Goal: Task Accomplishment & Management: Manage account settings

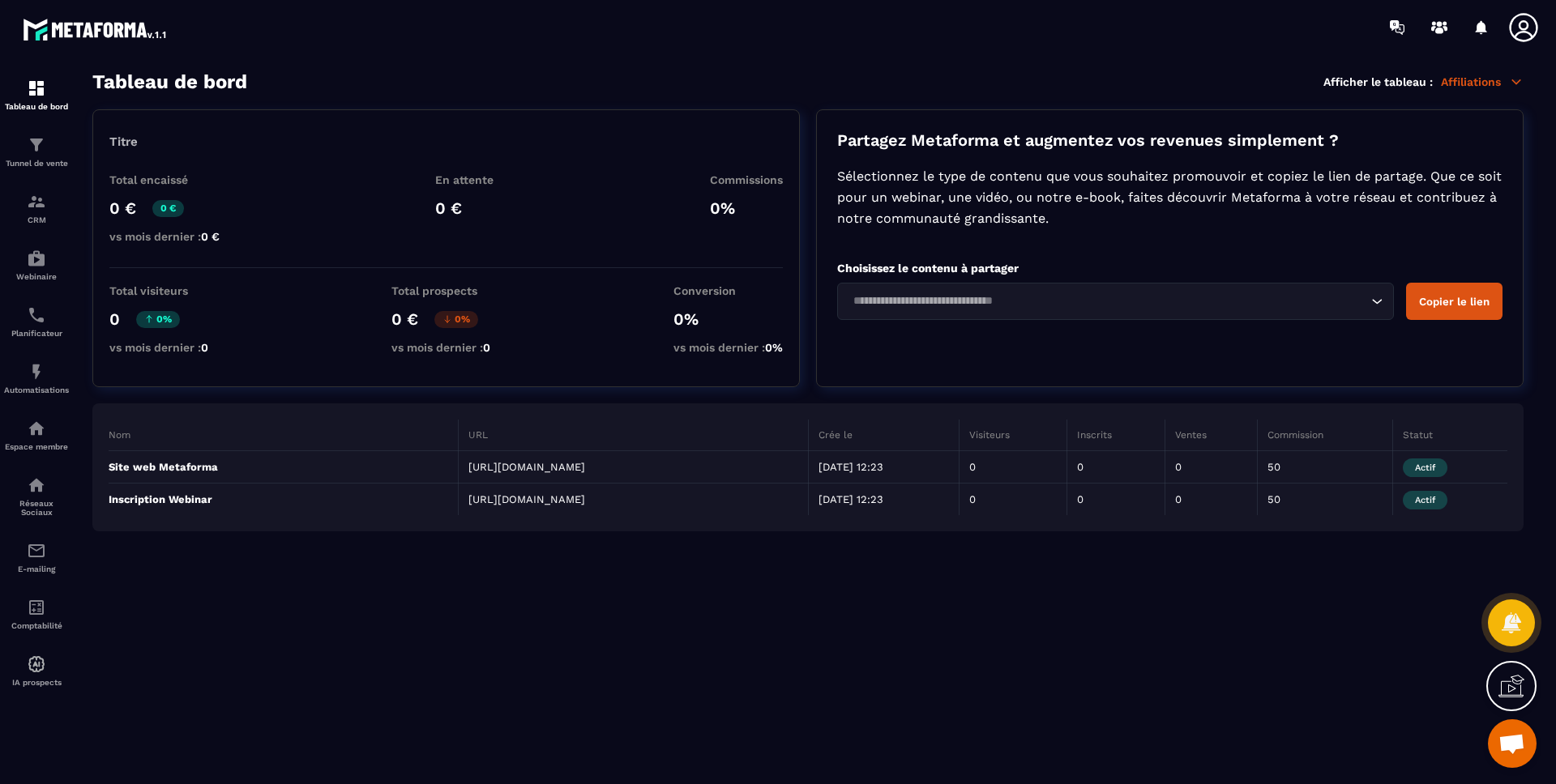
click at [197, 616] on section "Tableau de bord Afficher le tableau : Affiliations Titre Total encaissé 0 € 0 €…" at bounding box center [808, 428] width 1464 height 715
click at [47, 159] on p "Tunnel de vente" at bounding box center [36, 163] width 65 height 9
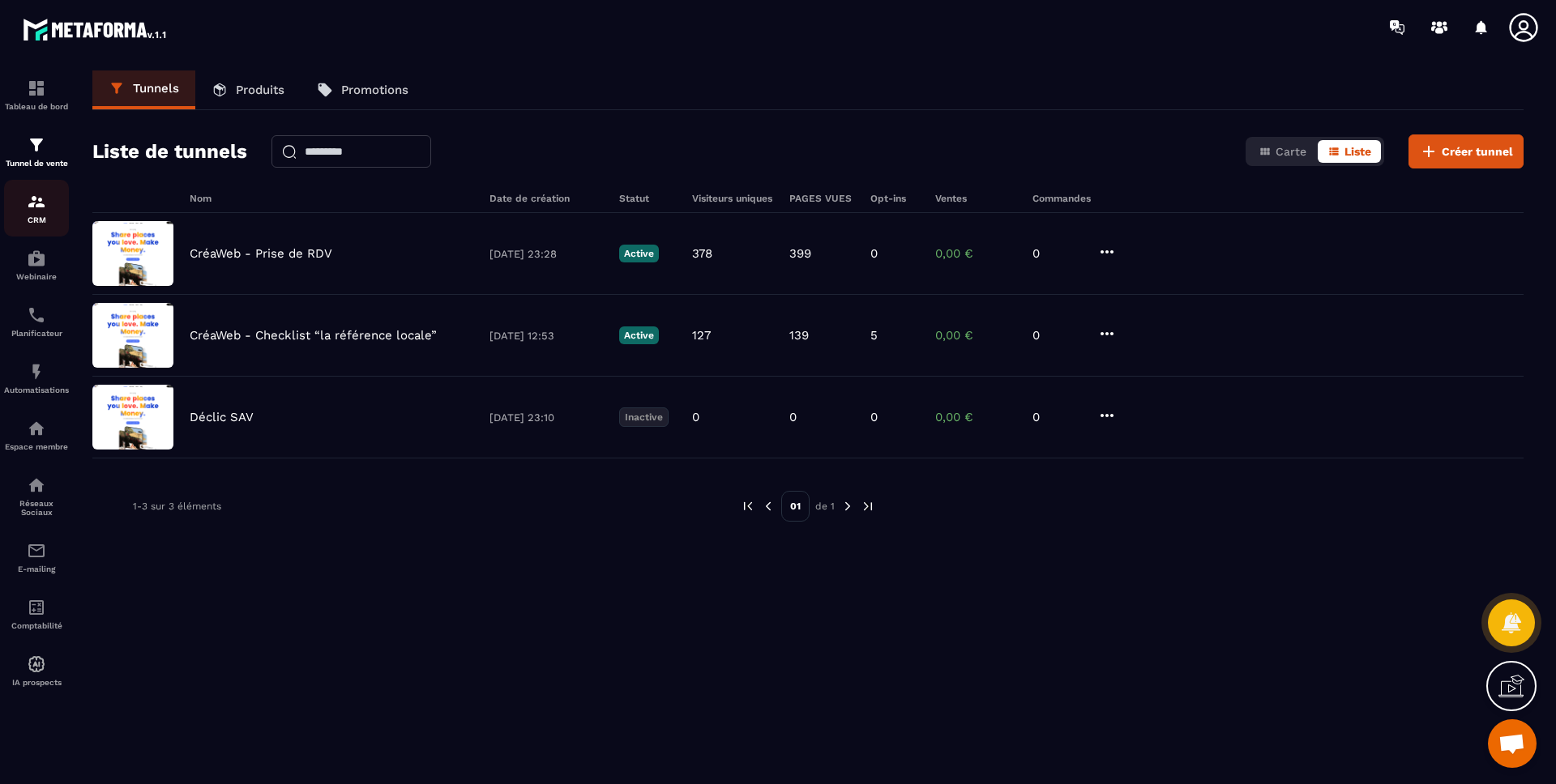
click at [37, 202] on img at bounding box center [36, 202] width 19 height 19
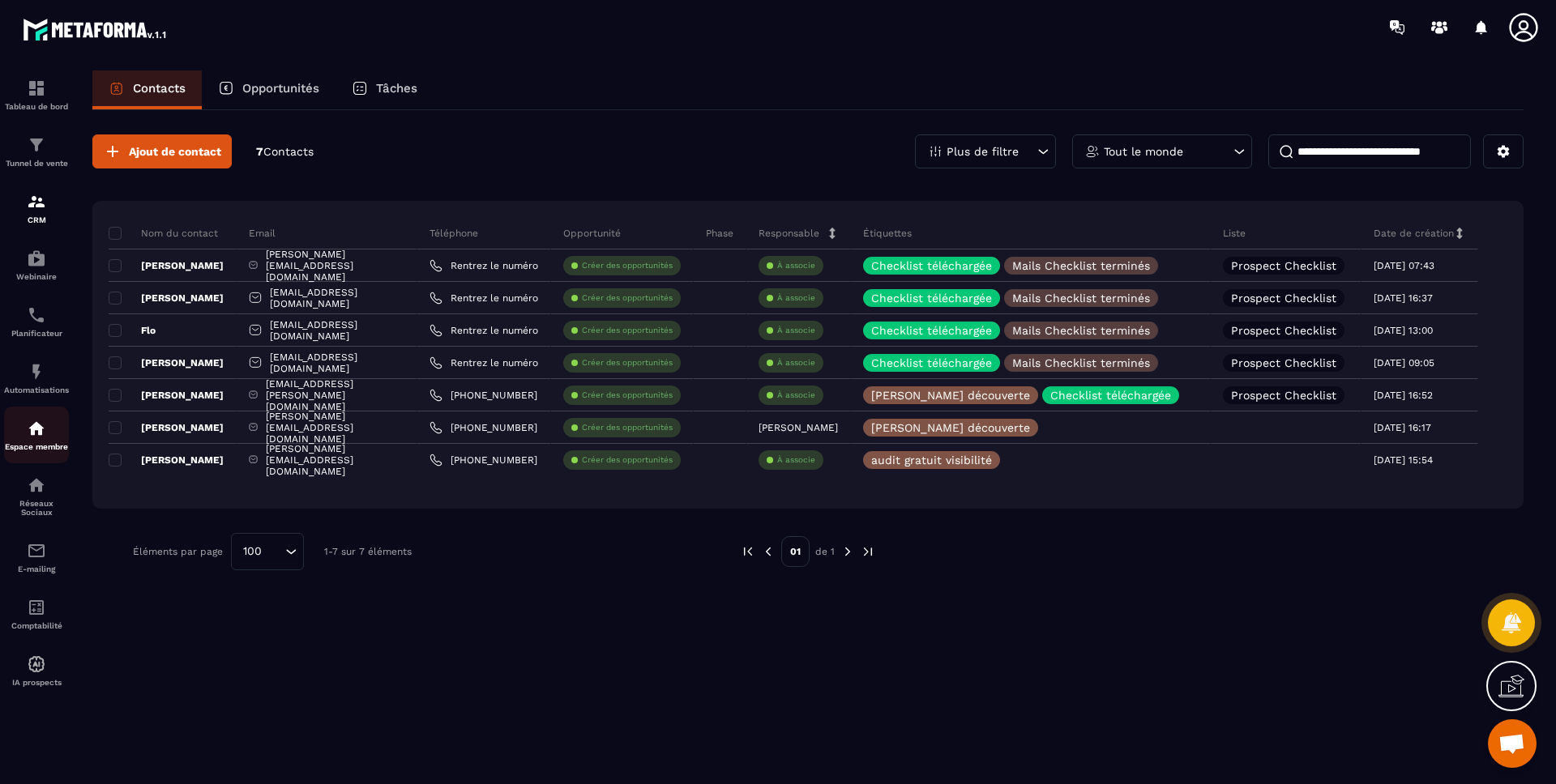
click at [42, 438] on img at bounding box center [36, 428] width 19 height 19
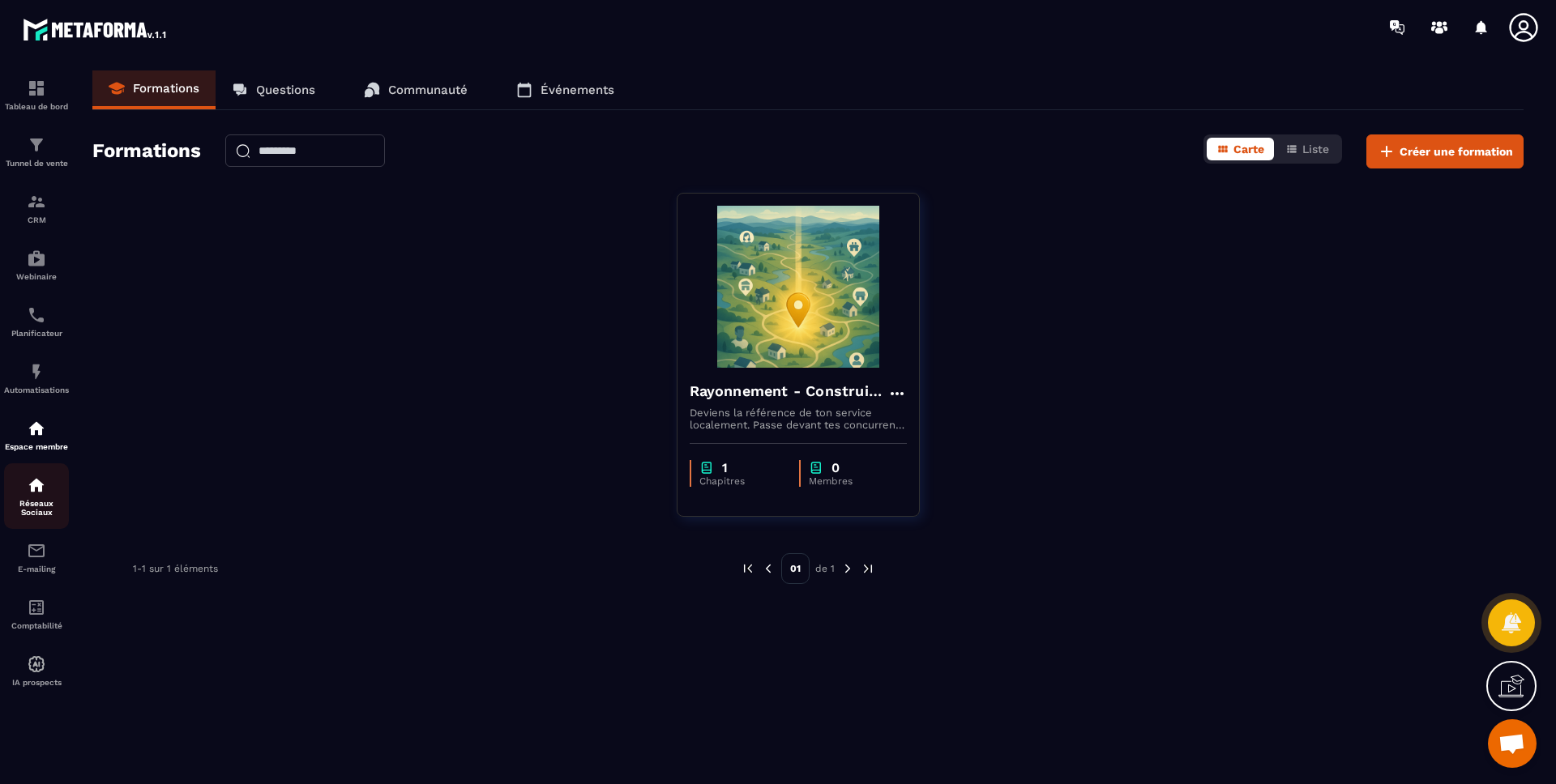
click at [38, 478] on img at bounding box center [36, 485] width 19 height 19
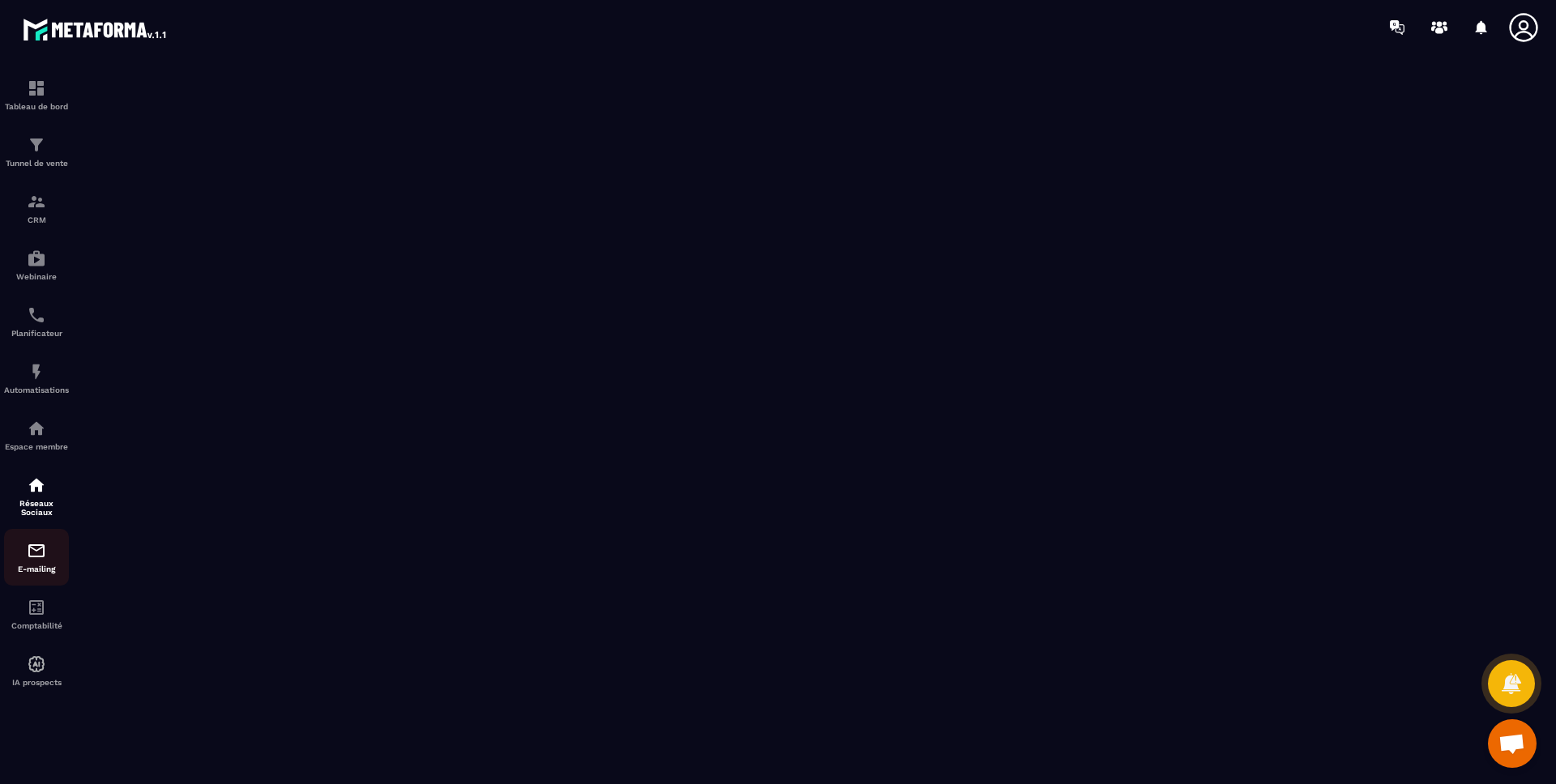
click at [30, 561] on div "E-mailing" at bounding box center [36, 557] width 65 height 32
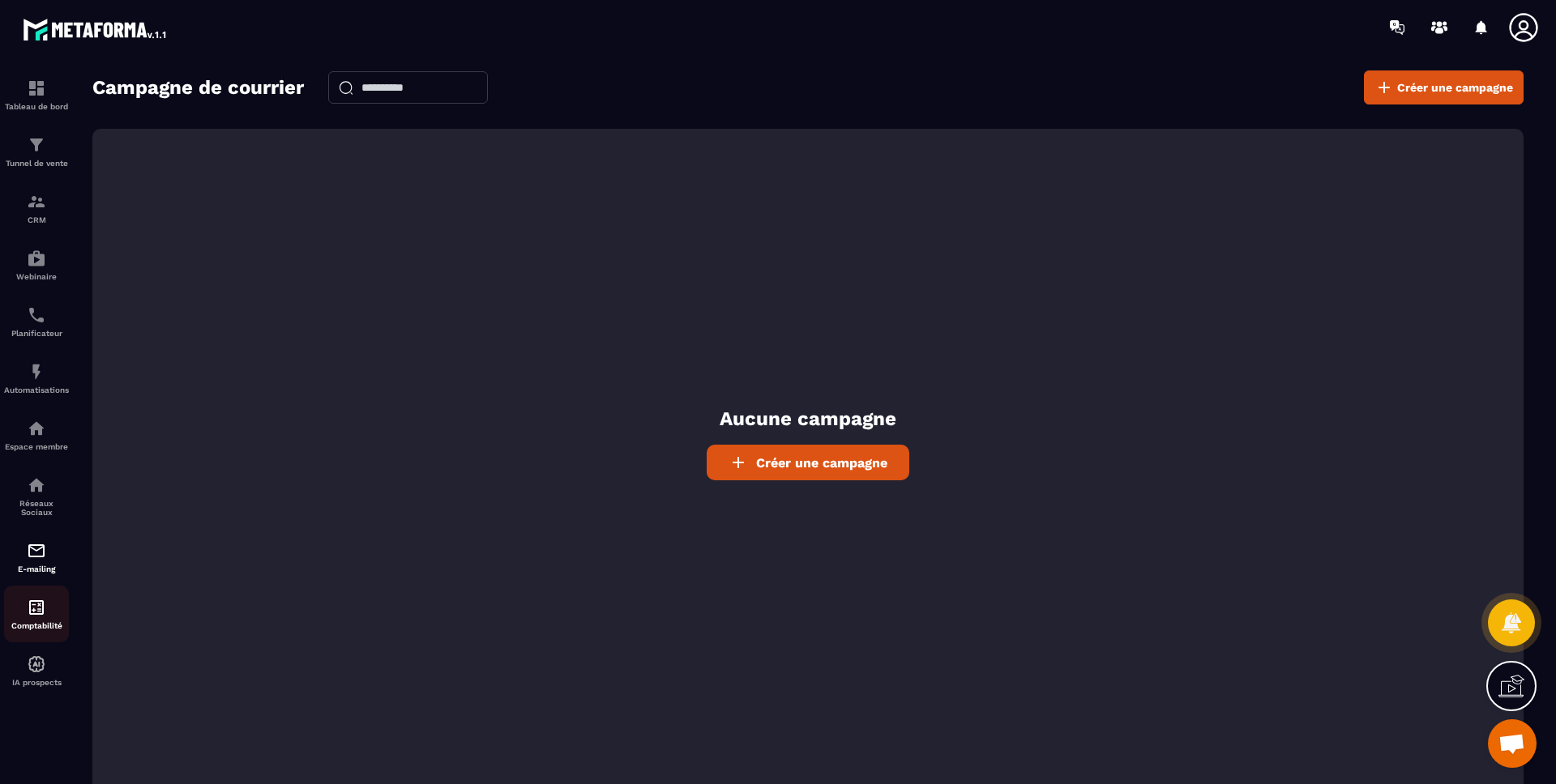
click at [33, 617] on div "Comptabilité" at bounding box center [36, 614] width 65 height 32
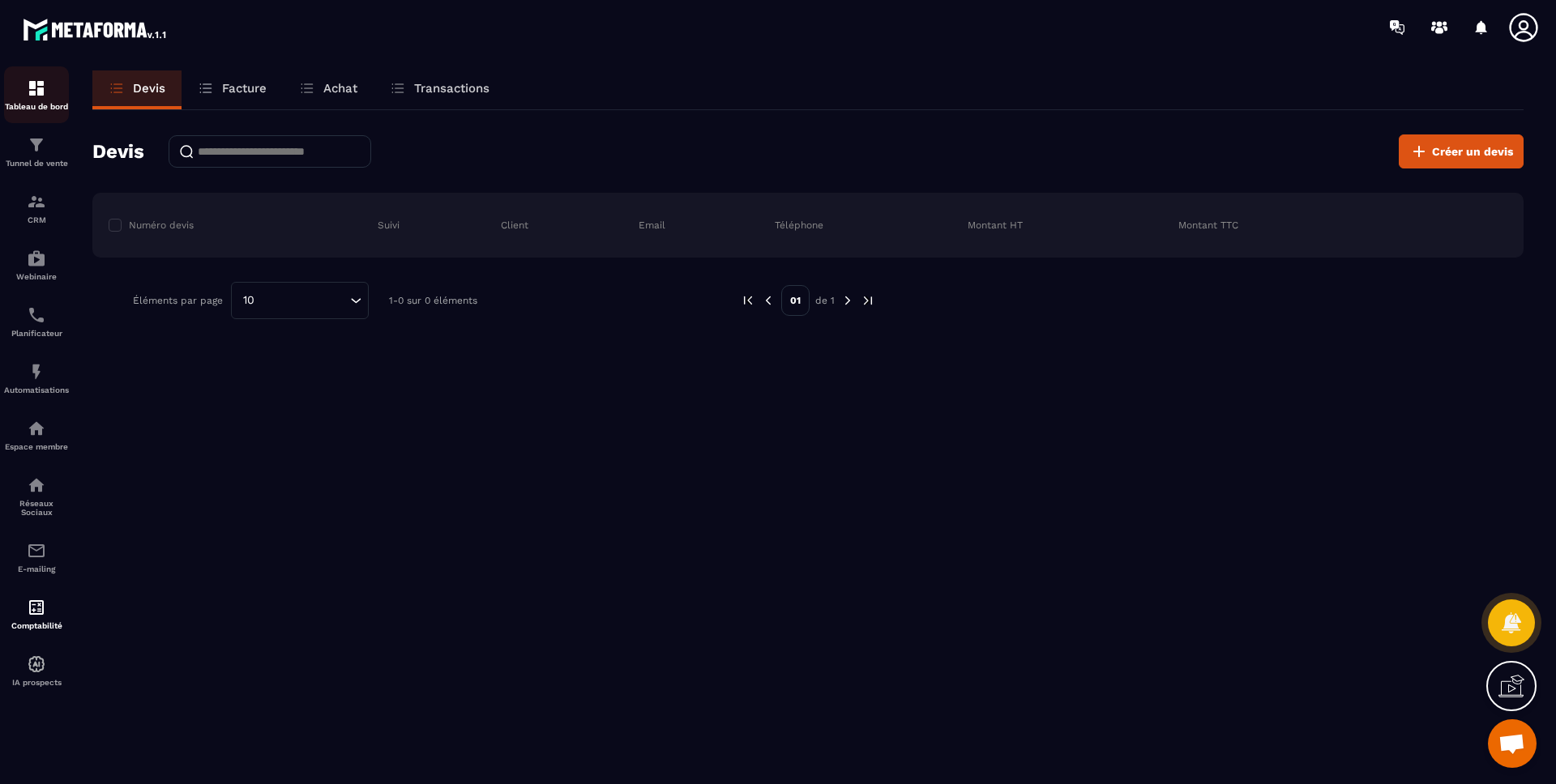
click at [39, 103] on p "Tableau de bord" at bounding box center [36, 107] width 65 height 9
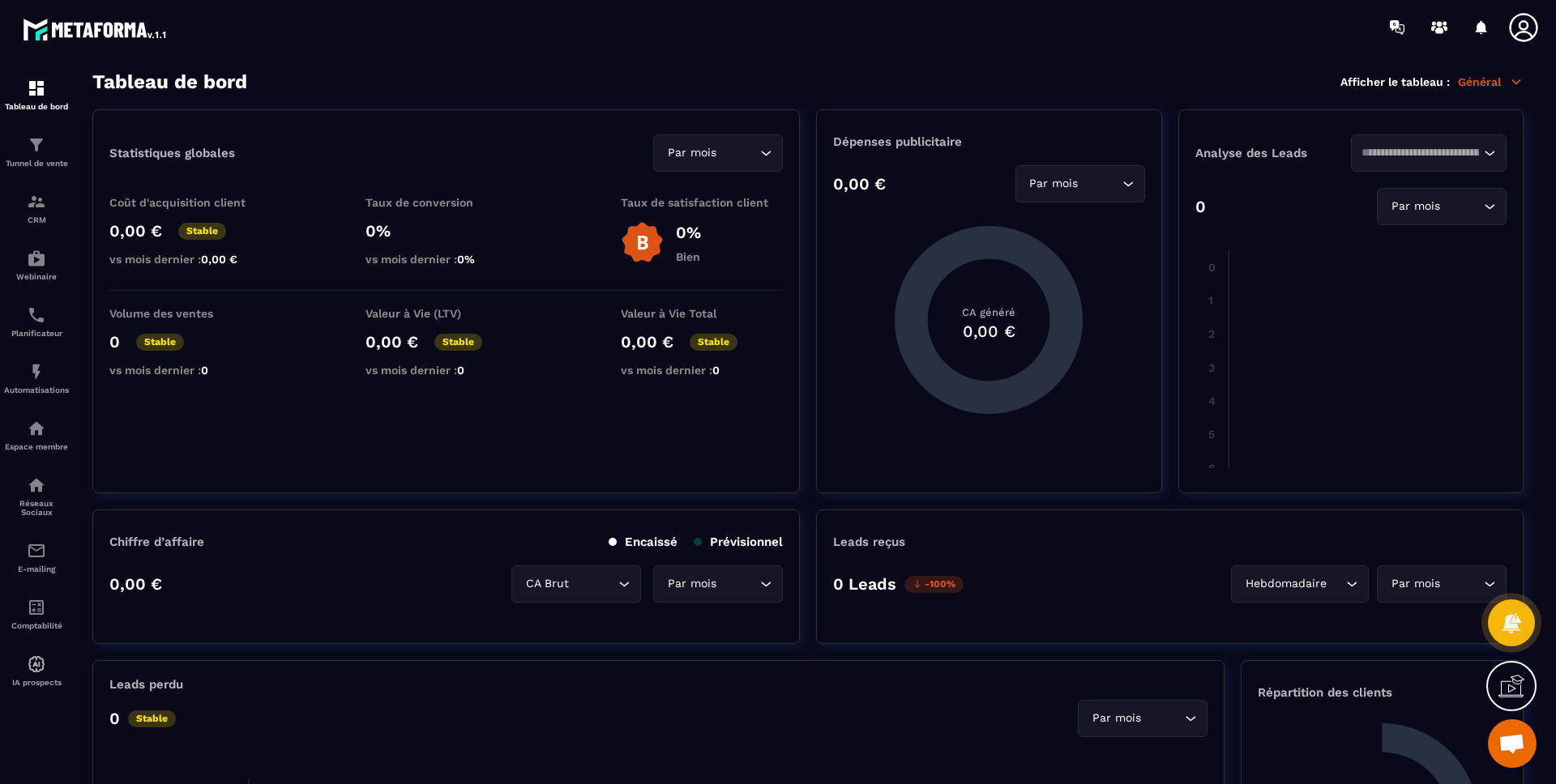
click at [1482, 80] on p "Général" at bounding box center [1491, 81] width 66 height 14
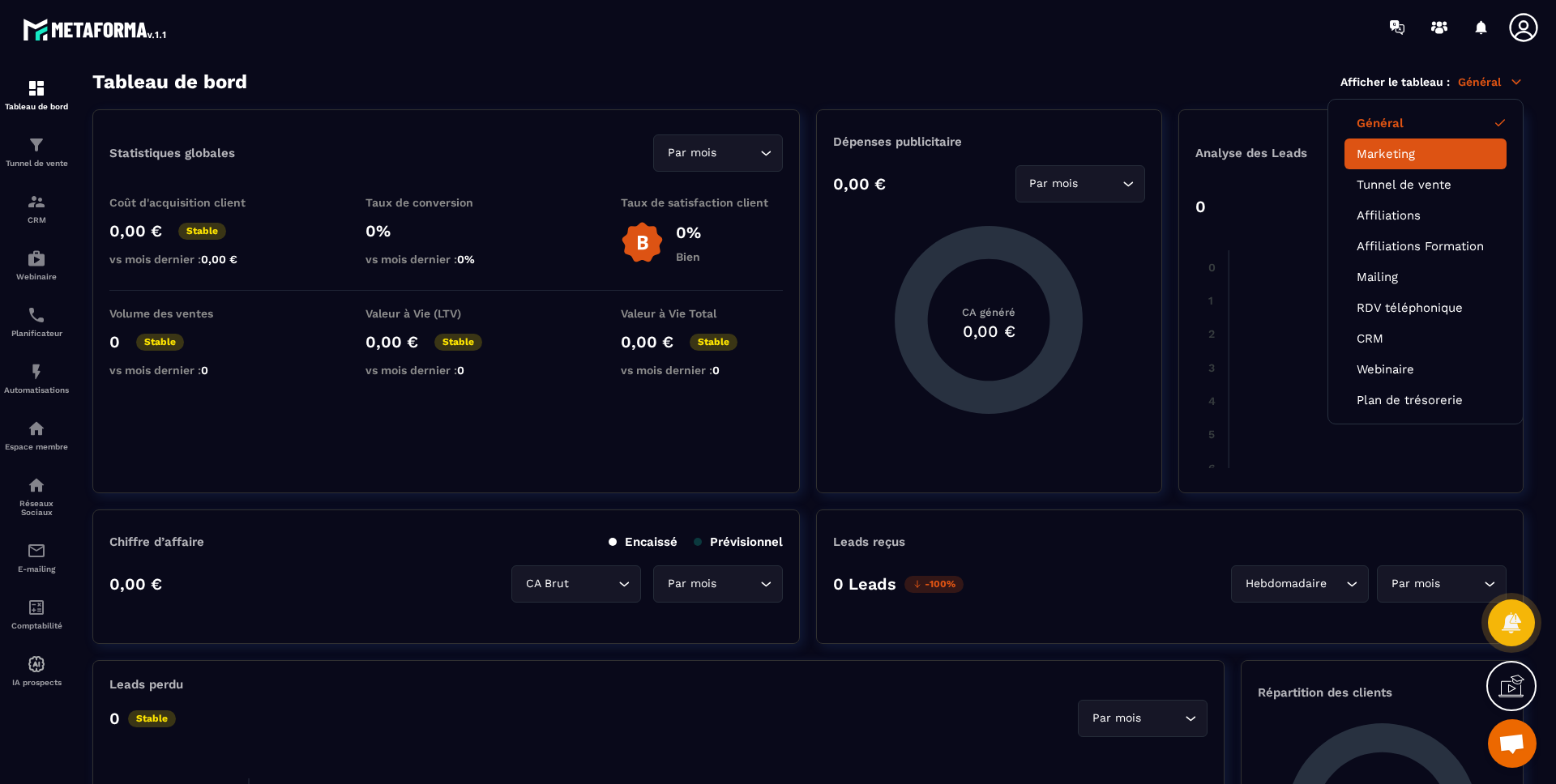
click at [1409, 154] on link "Marketing" at bounding box center [1426, 153] width 138 height 14
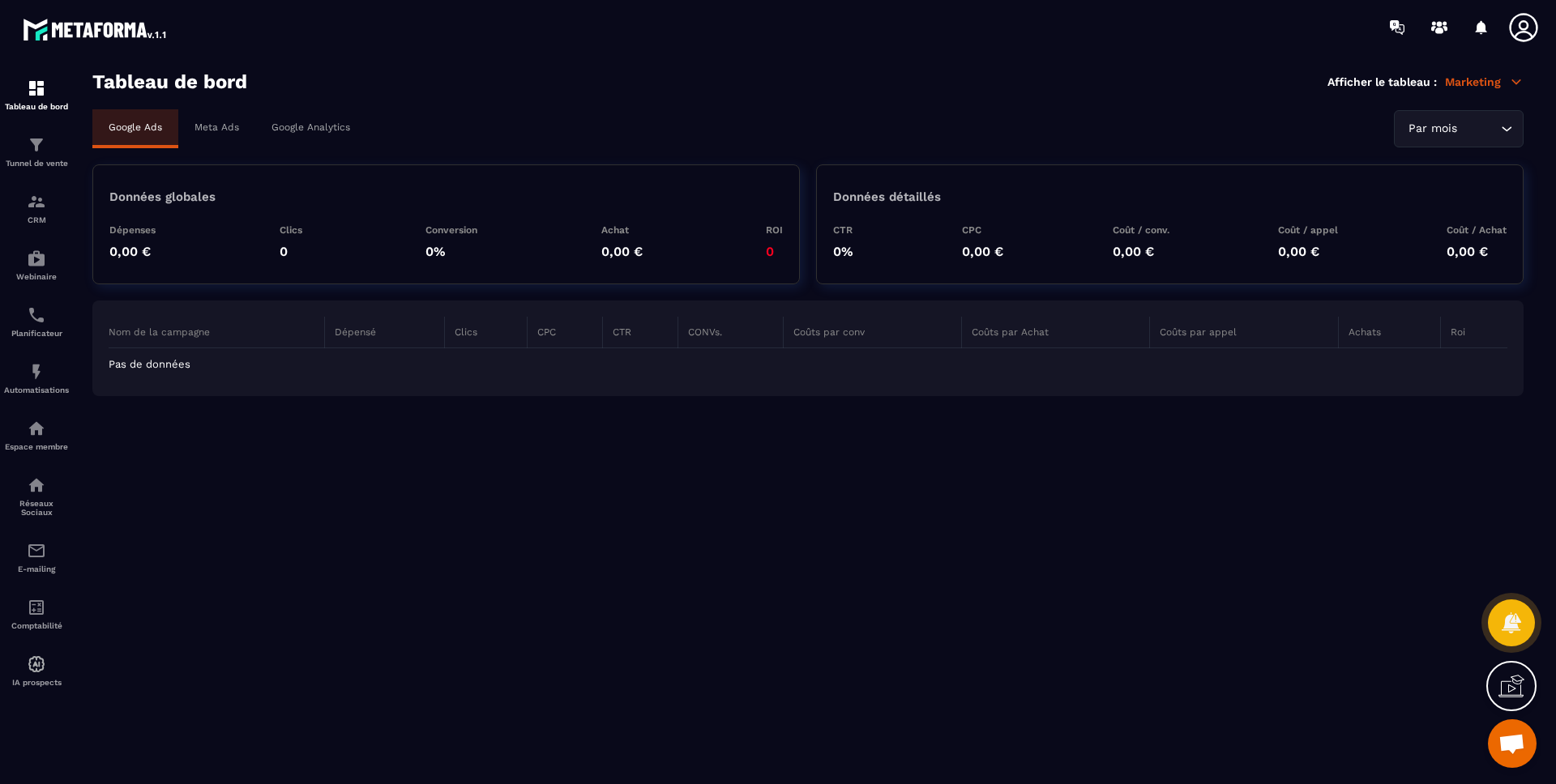
click at [230, 130] on p "Meta Ads" at bounding box center [217, 127] width 45 height 11
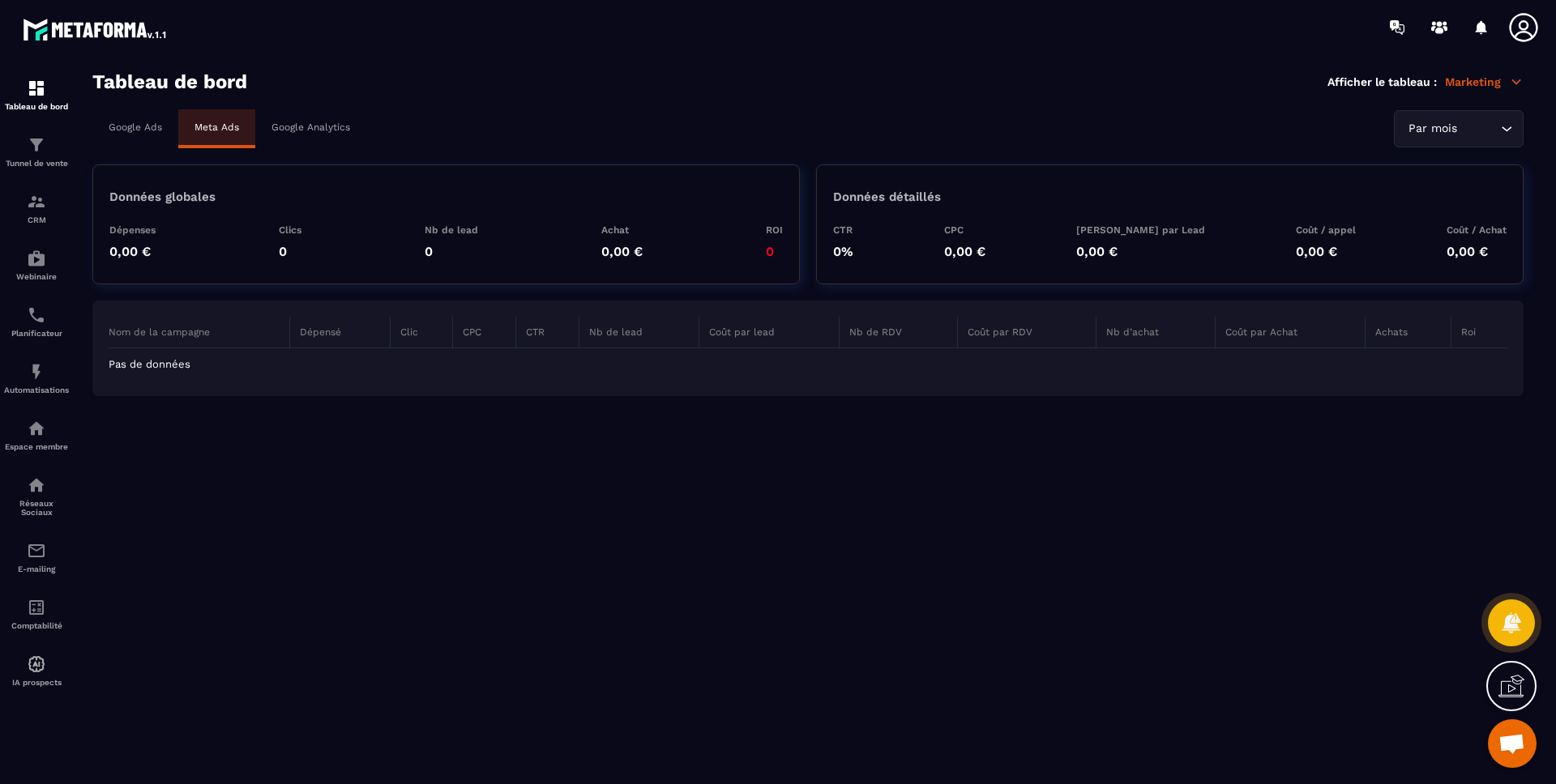
click at [277, 130] on p "Google Analytics" at bounding box center [311, 127] width 79 height 11
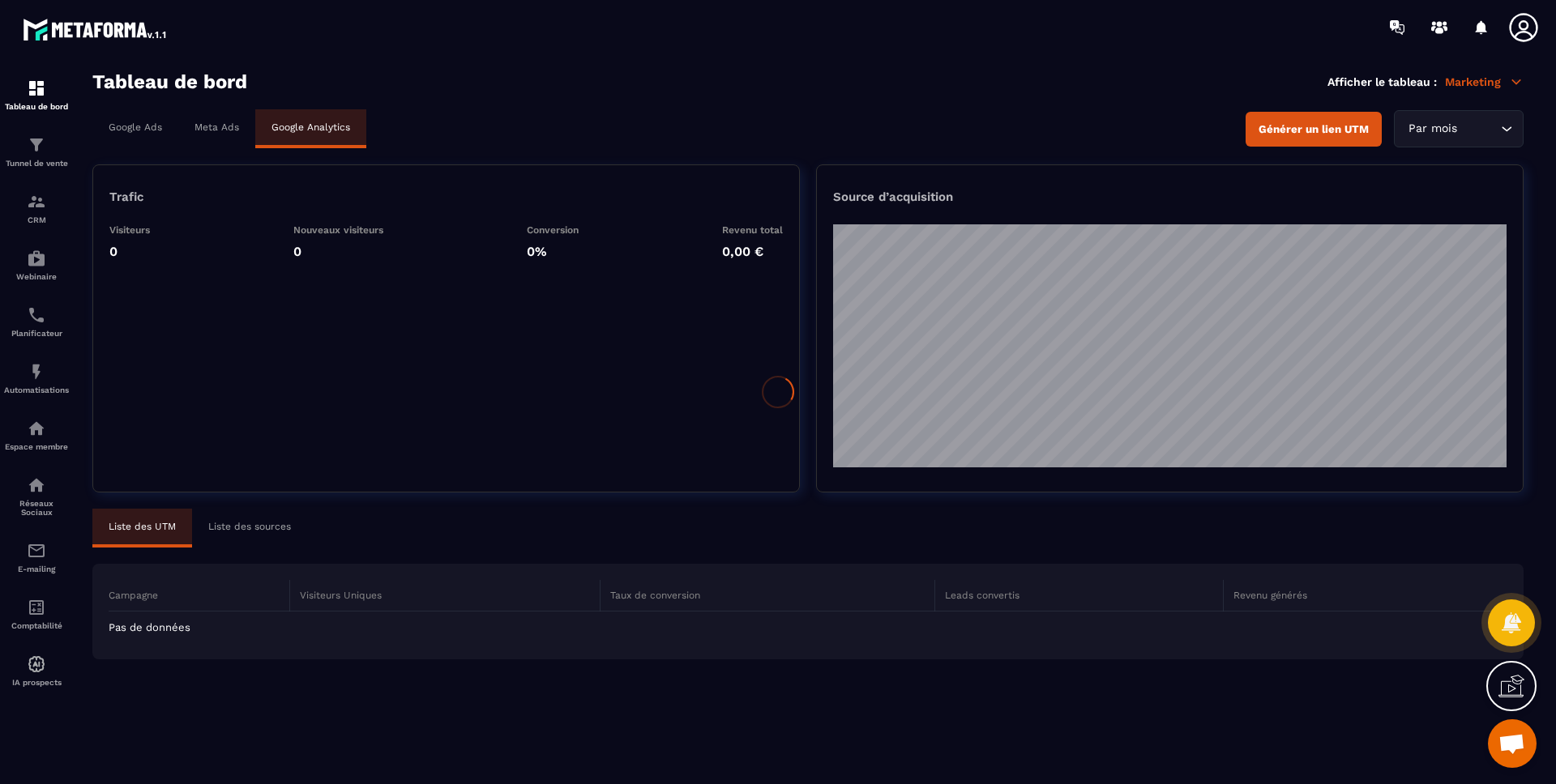
click at [1520, 30] on div at bounding box center [778, 392] width 1556 height 784
click at [1520, 30] on icon at bounding box center [1524, 27] width 32 height 32
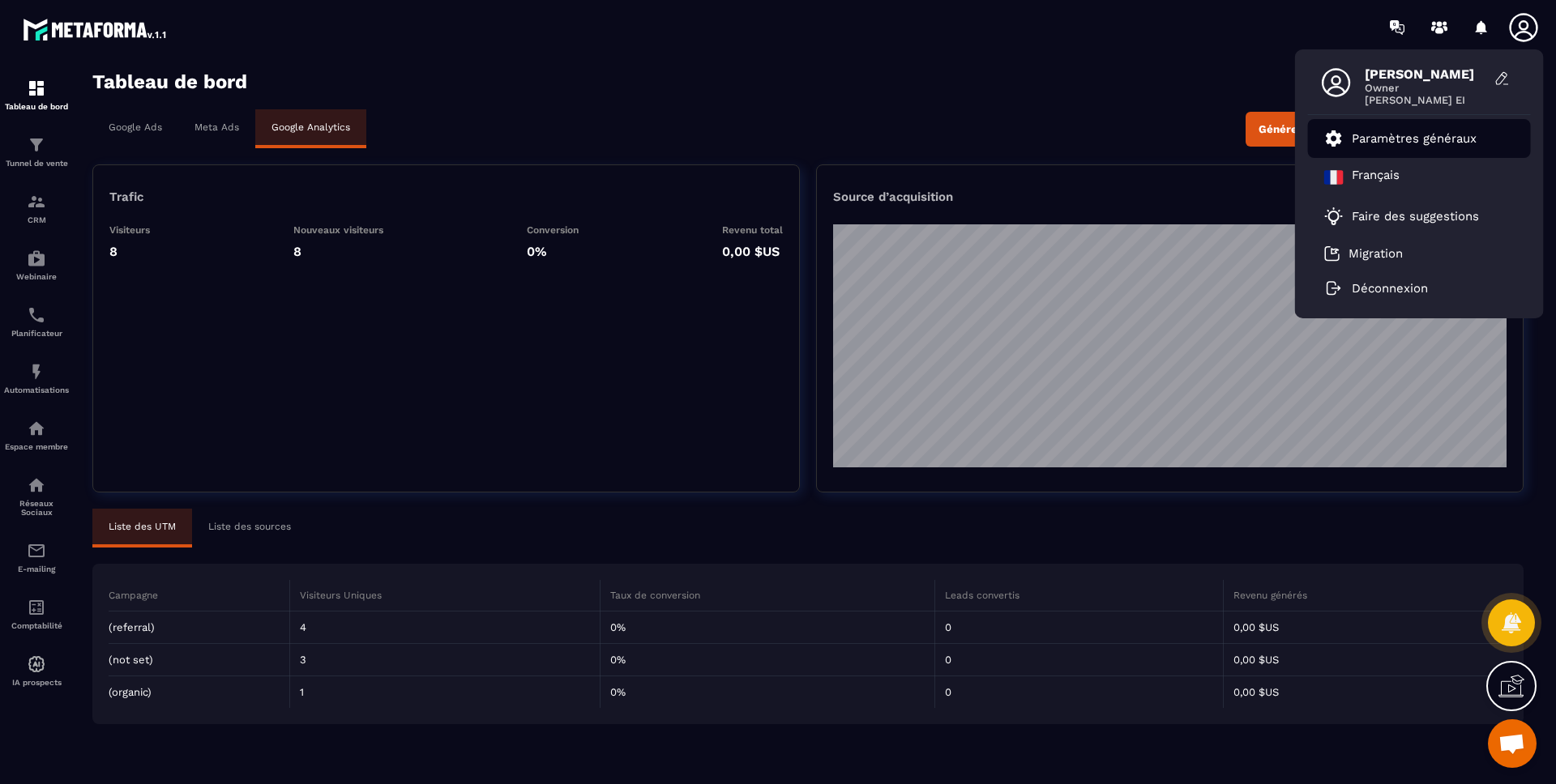
click at [1405, 135] on p "Paramètres généraux" at bounding box center [1414, 138] width 125 height 14
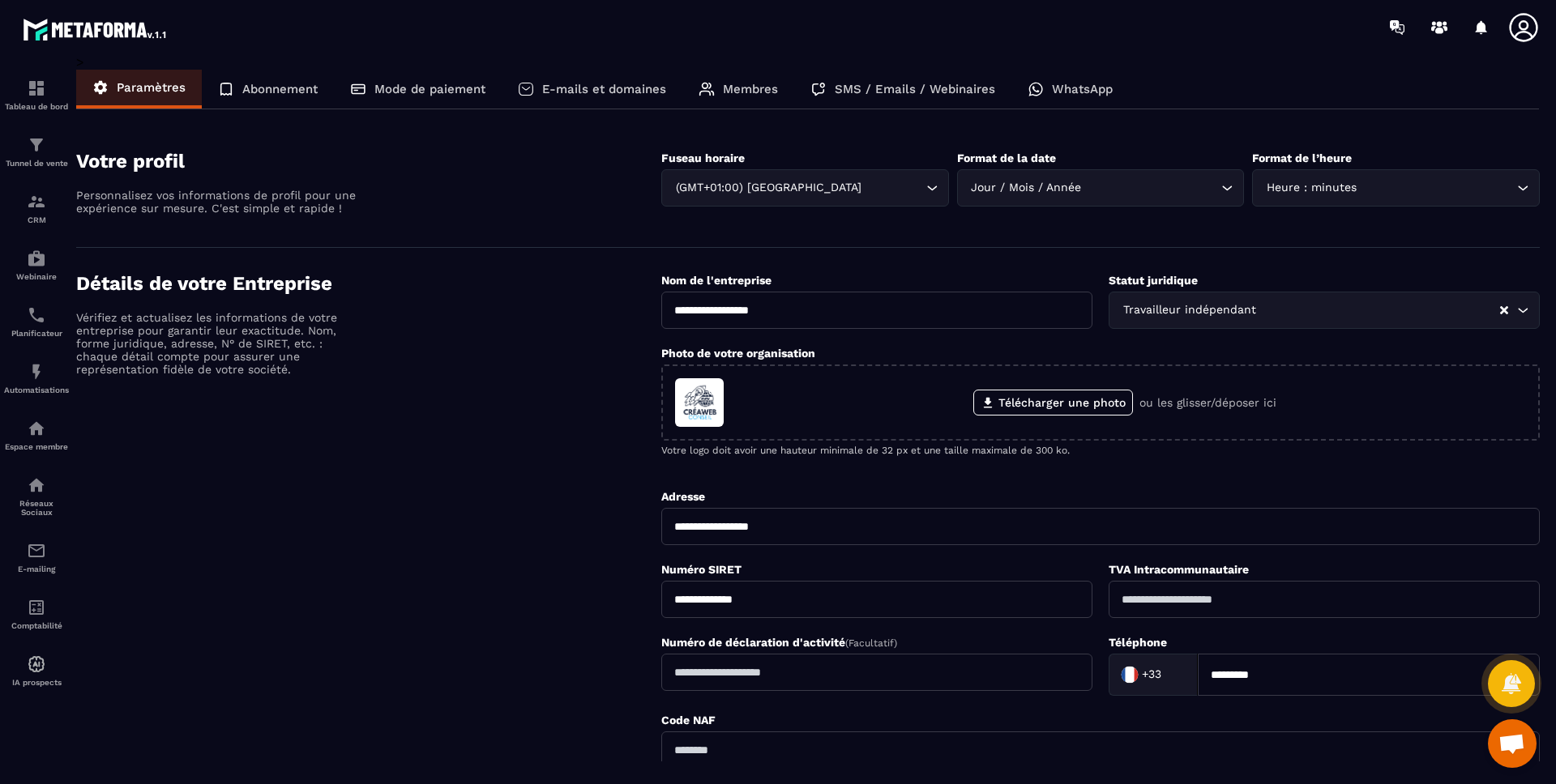
click at [619, 94] on p "E-mails et domaines" at bounding box center [604, 89] width 124 height 14
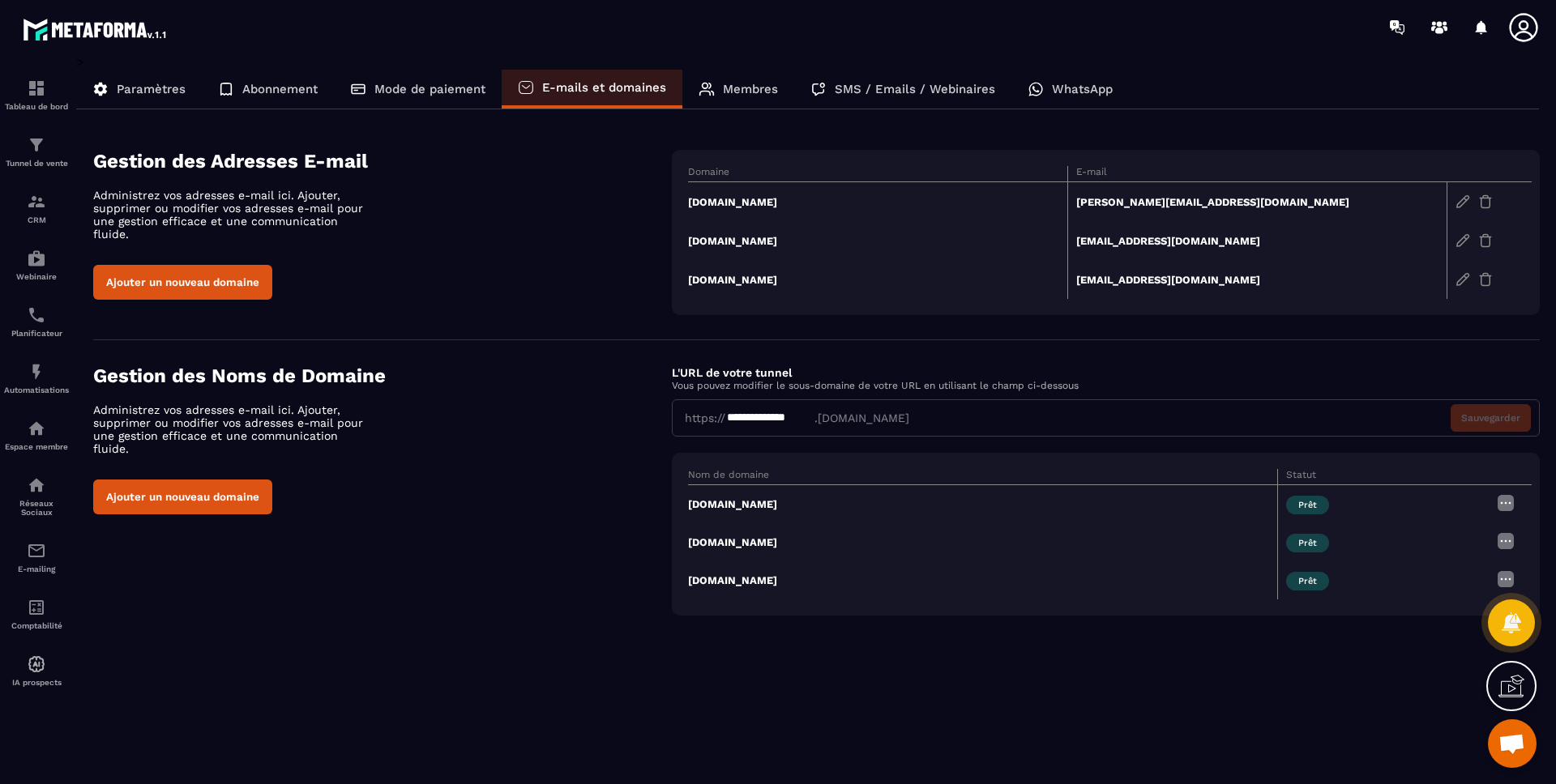
click at [140, 85] on p "Paramètres" at bounding box center [151, 89] width 69 height 14
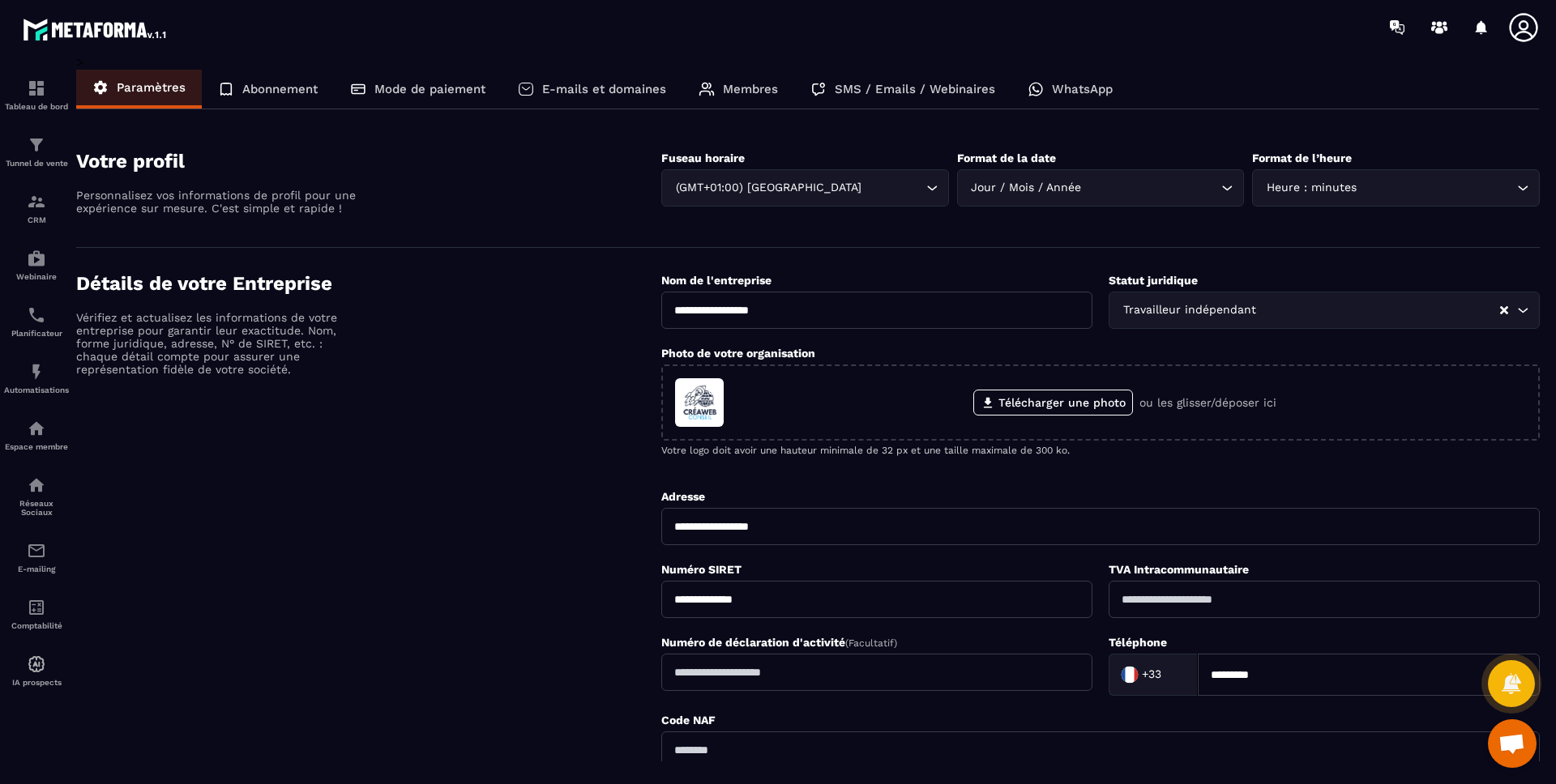
click at [304, 96] on p "Abonnement" at bounding box center [280, 89] width 75 height 14
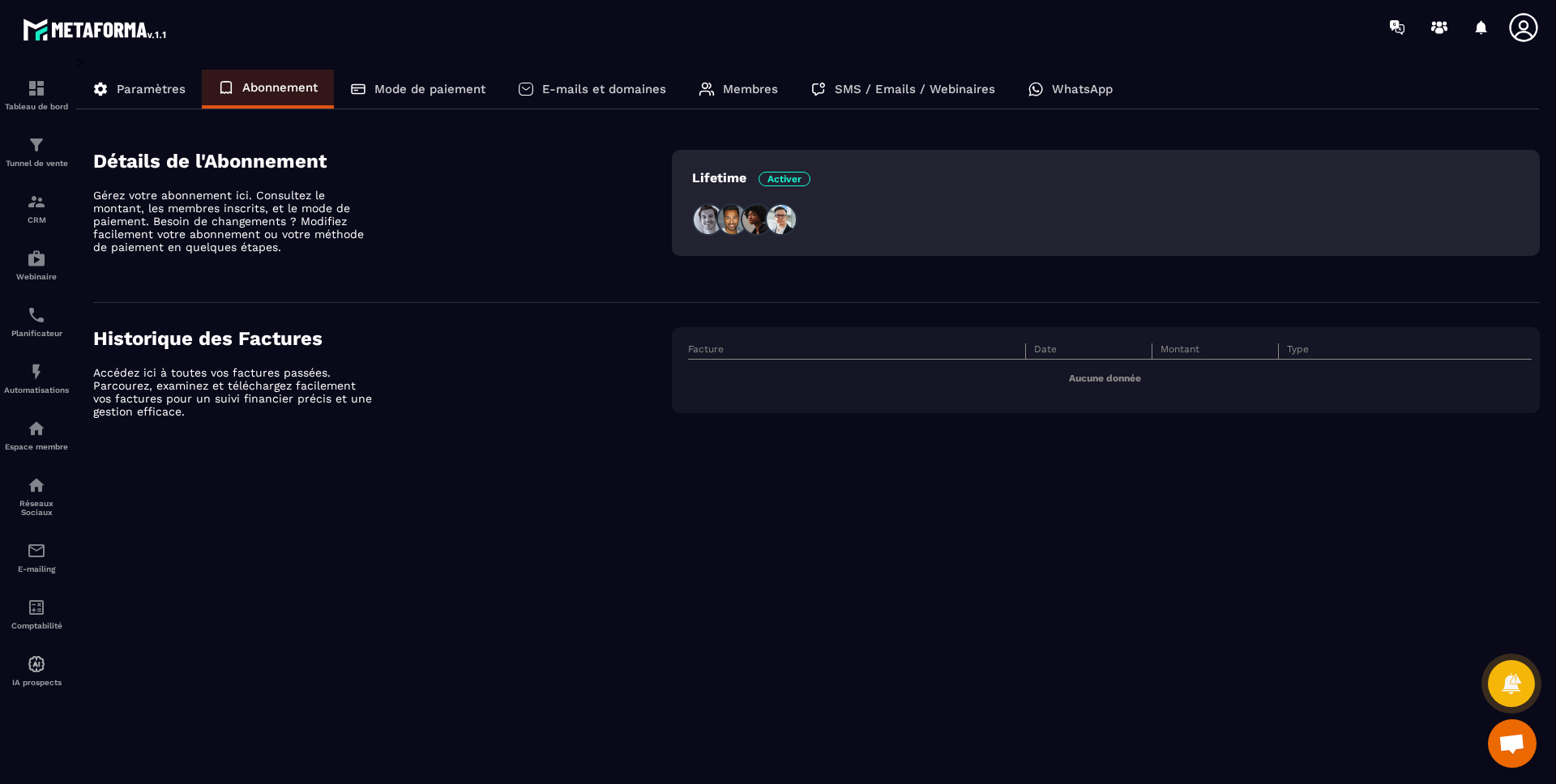
click at [430, 95] on p "Mode de paiement" at bounding box center [429, 89] width 111 height 14
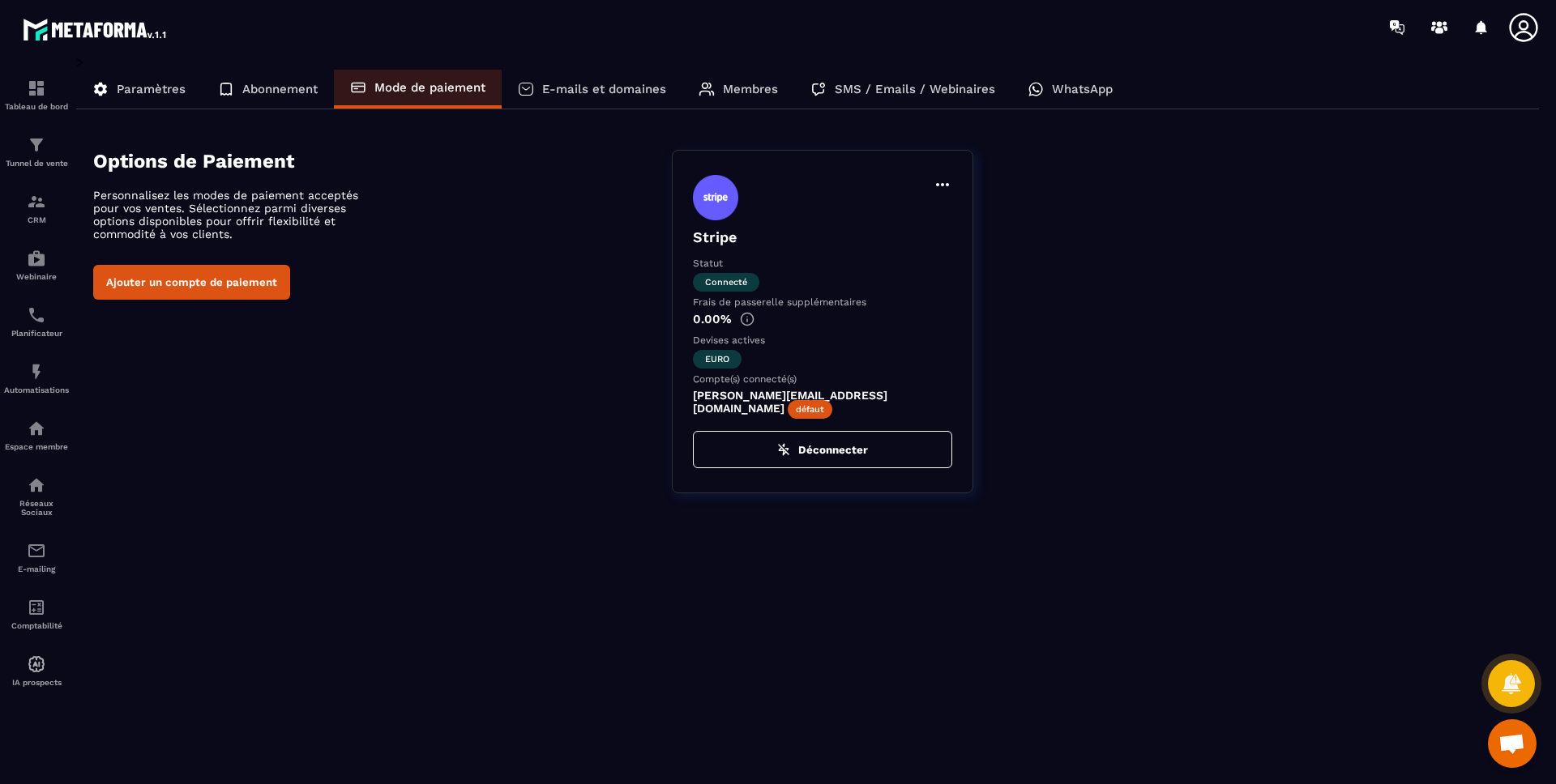
click at [571, 86] on p "E-mails et domaines" at bounding box center [604, 89] width 124 height 14
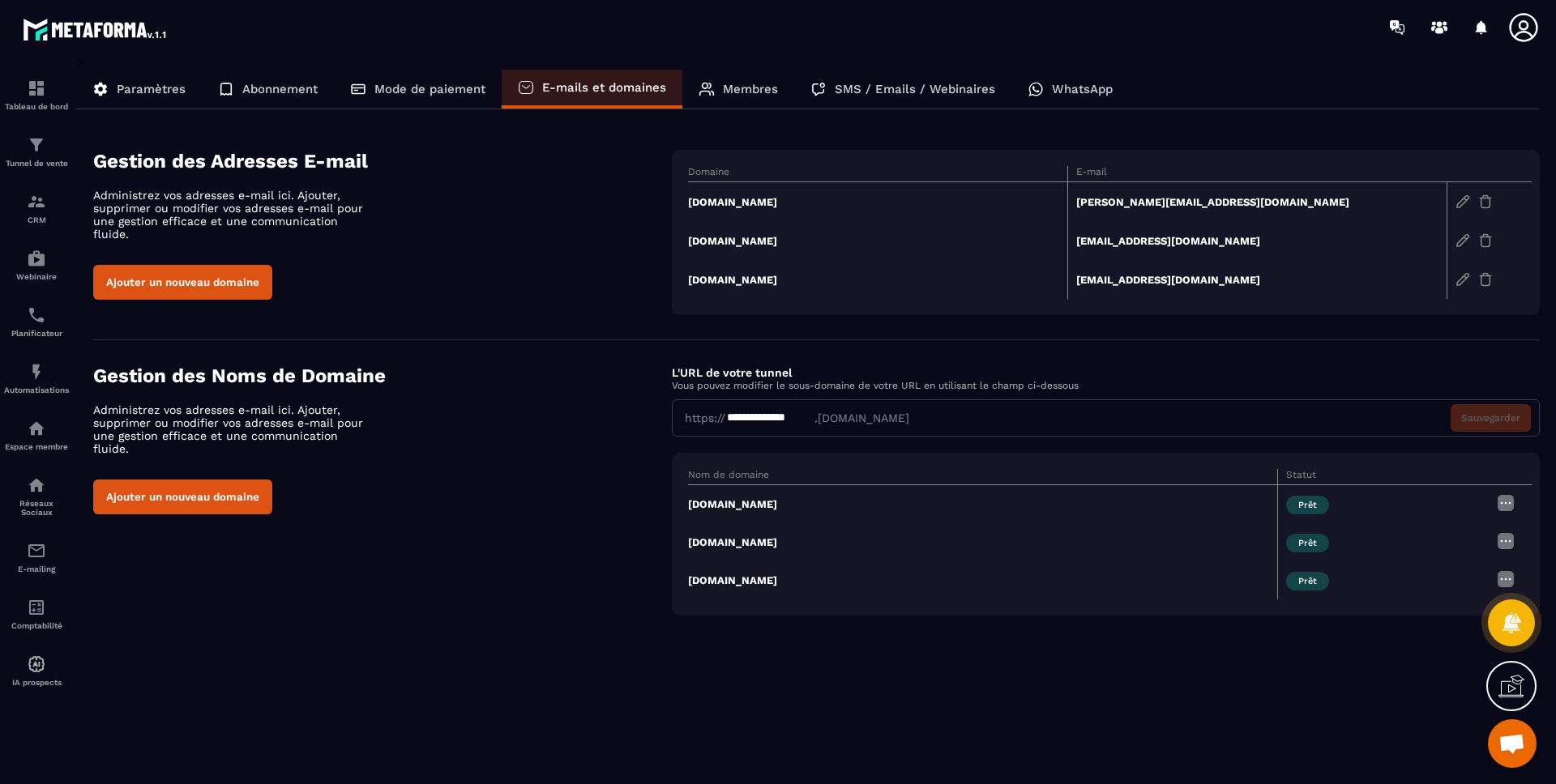
click at [721, 86] on div "Membres" at bounding box center [739, 89] width 112 height 39
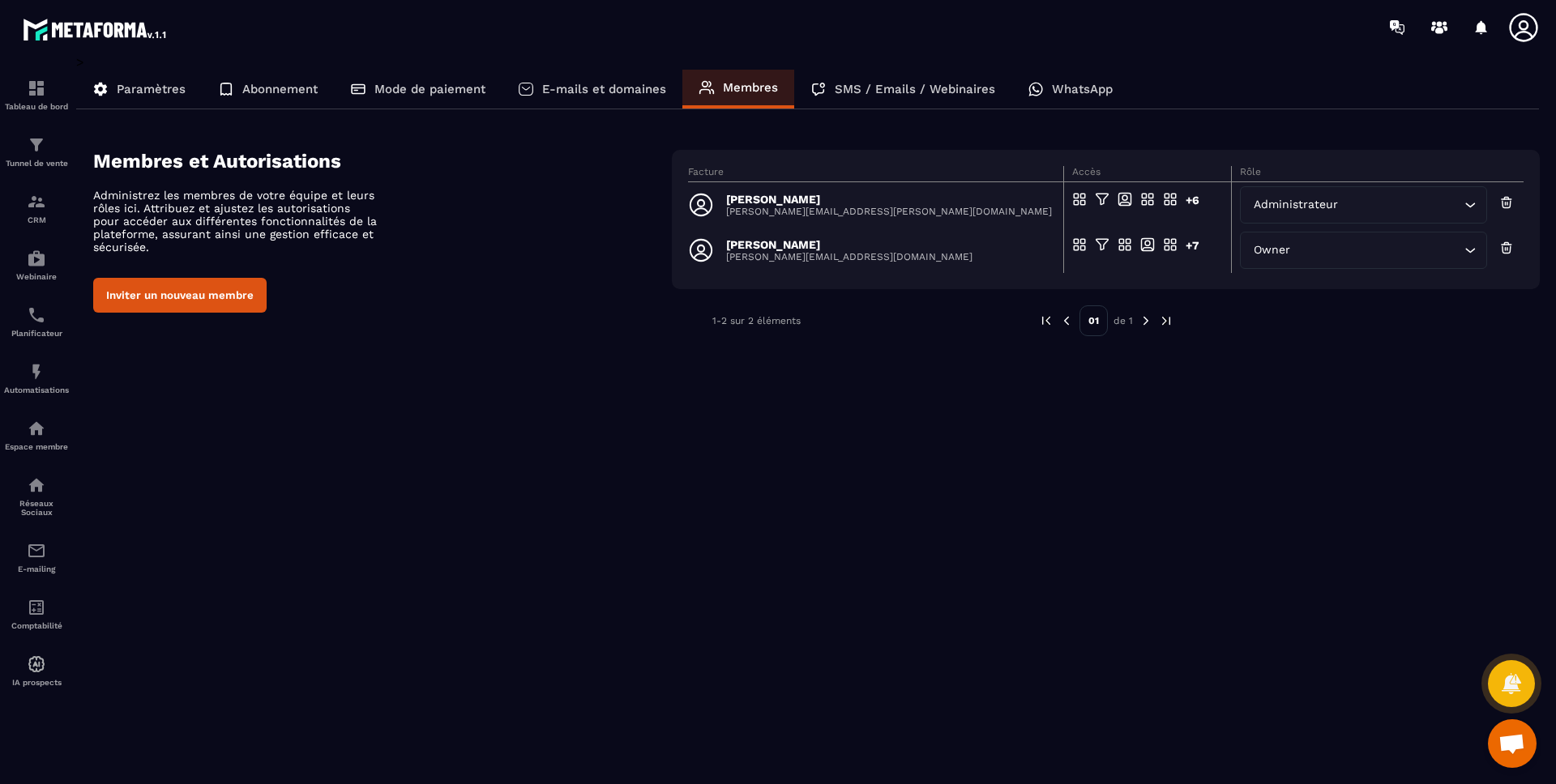
click at [874, 86] on p "SMS / Emails / Webinaires" at bounding box center [915, 89] width 160 height 14
